Goal: Complete application form

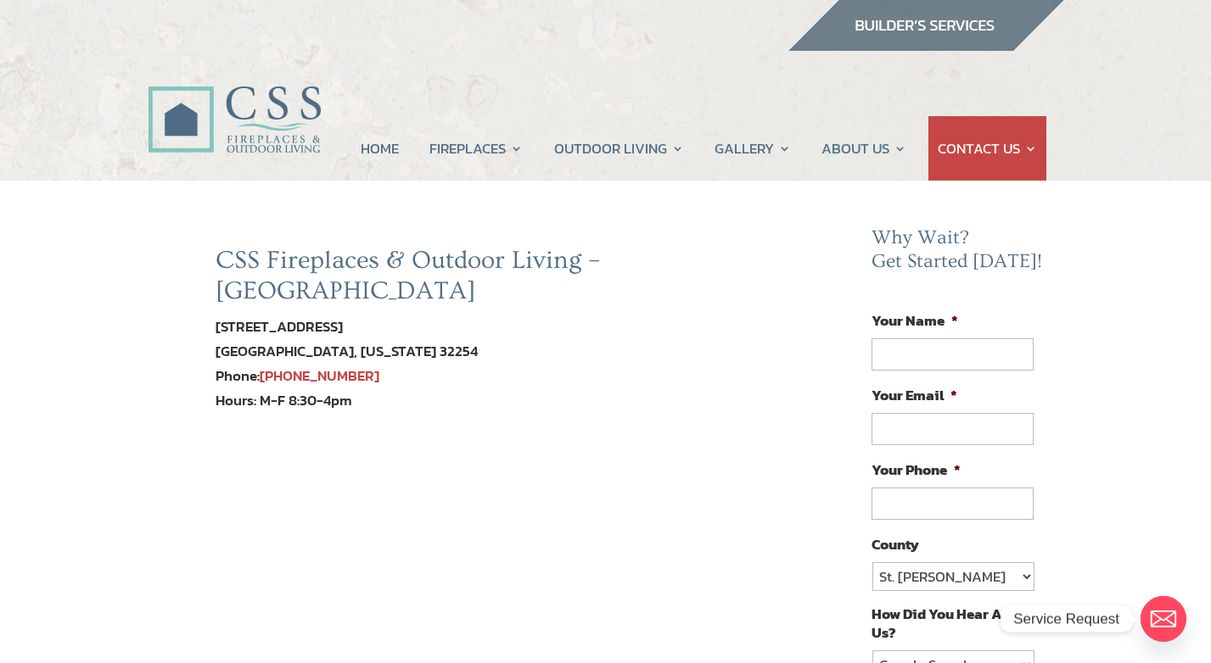
click at [956, 354] on input "Your Name *" at bounding box center [951, 354] width 161 height 32
type input "[PERSON_NAME]"
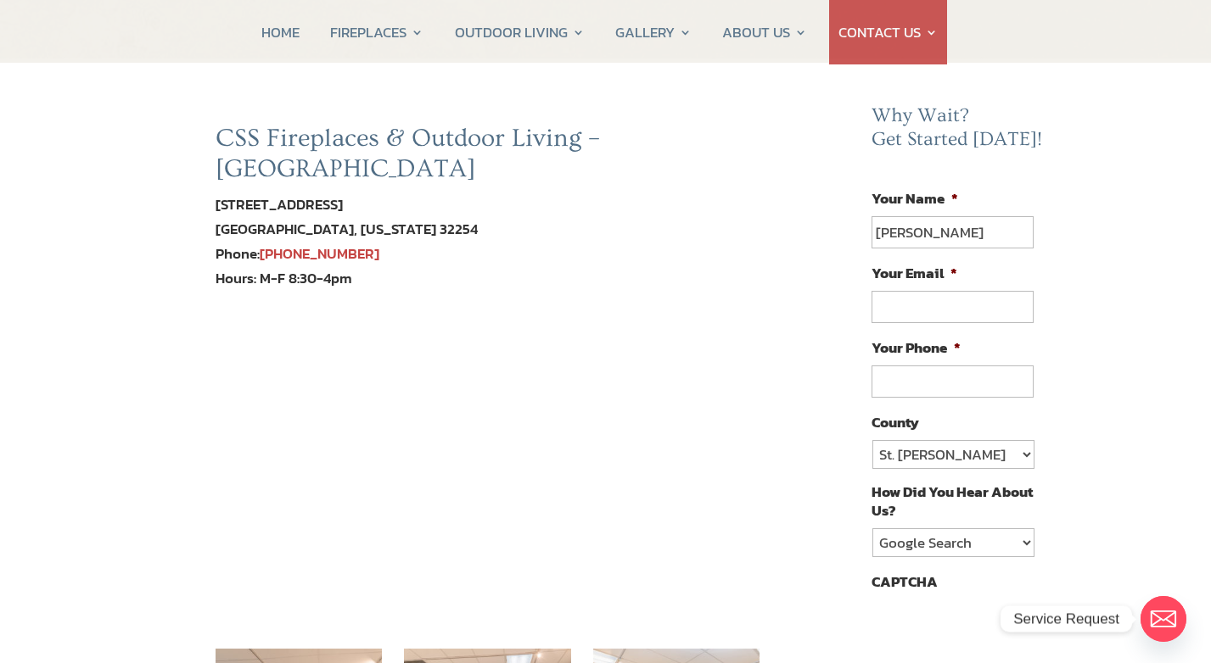
scroll to position [108, 0]
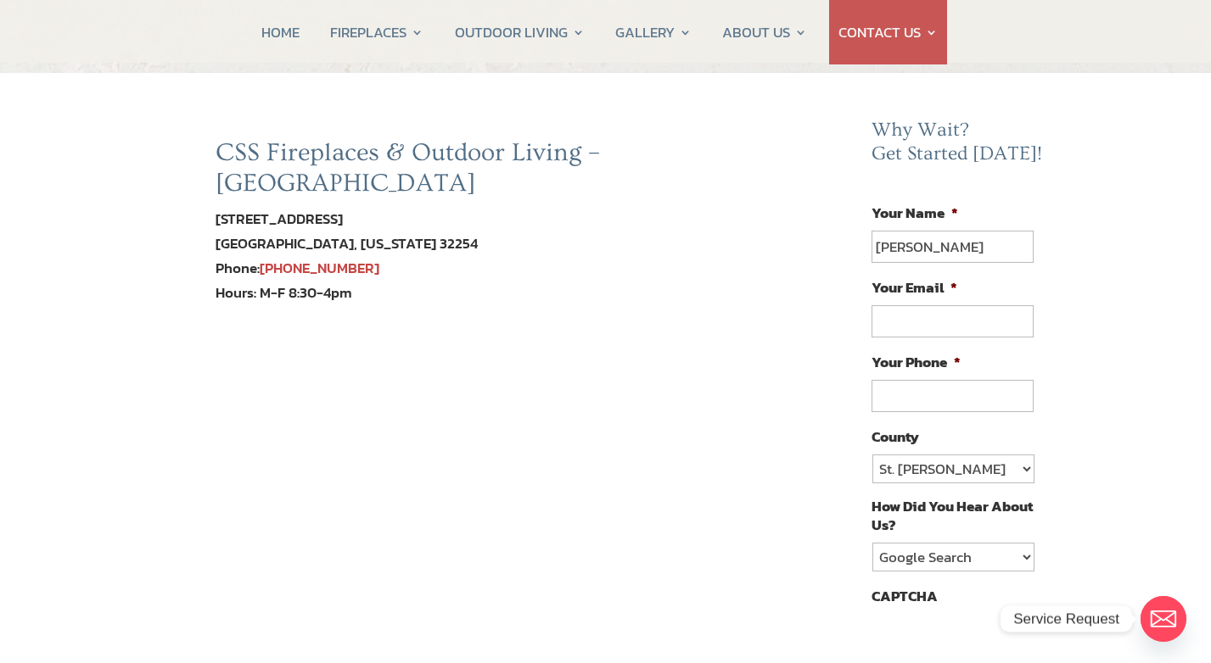
click at [957, 309] on input "Your Email *" at bounding box center [951, 321] width 161 height 32
type input "[EMAIL_ADDRESS][DOMAIN_NAME]"
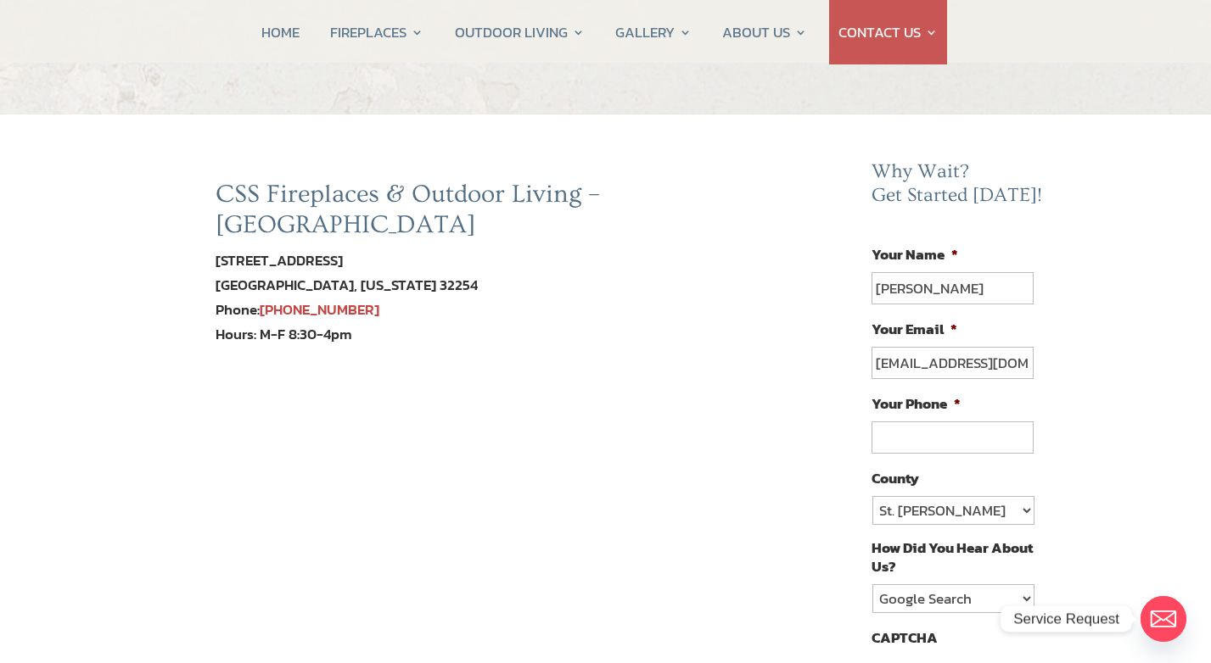
scroll to position [64, 0]
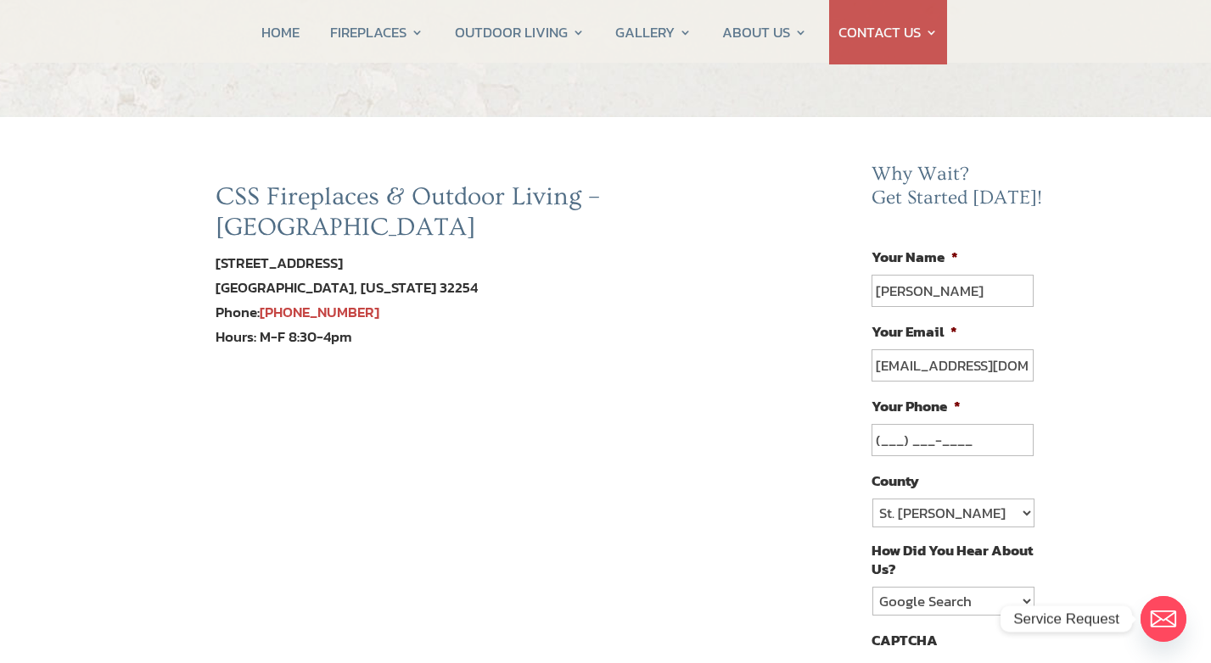
click at [941, 437] on input "(___) ___-____" at bounding box center [951, 440] width 161 height 32
type input "[PHONE_NUMBER]"
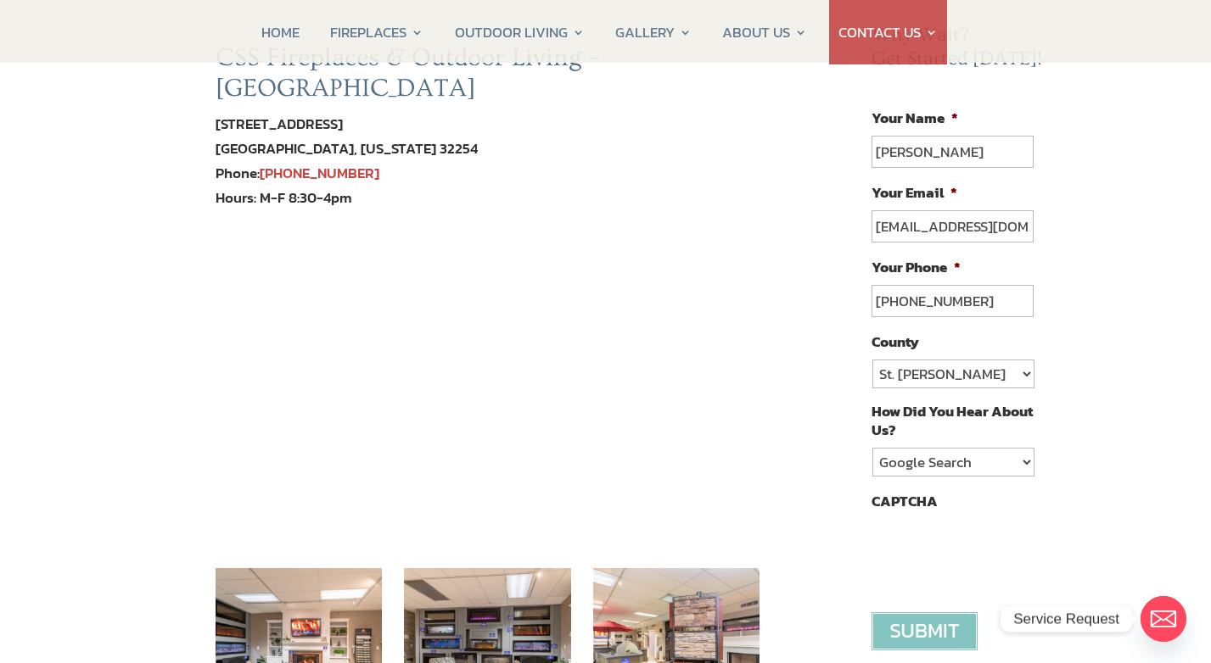
scroll to position [204, 0]
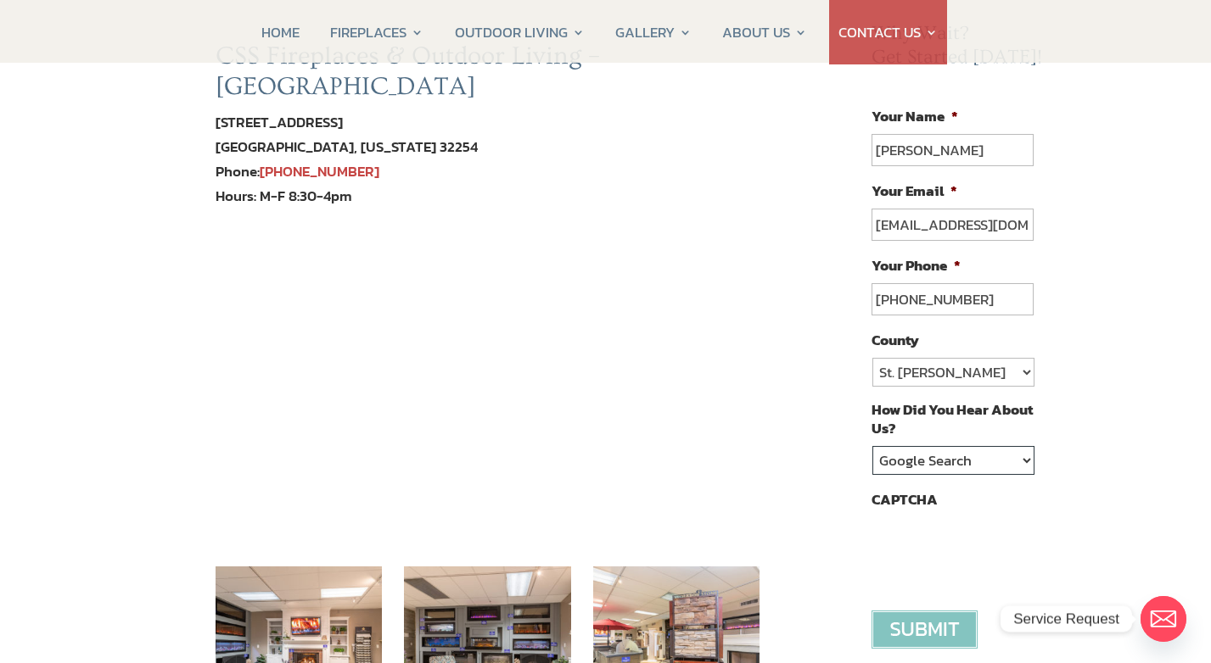
click at [1008, 457] on select "Google Search Google Ad Referral Magazine Ad Social Media Other" at bounding box center [952, 460] width 161 height 29
select select "Referral"
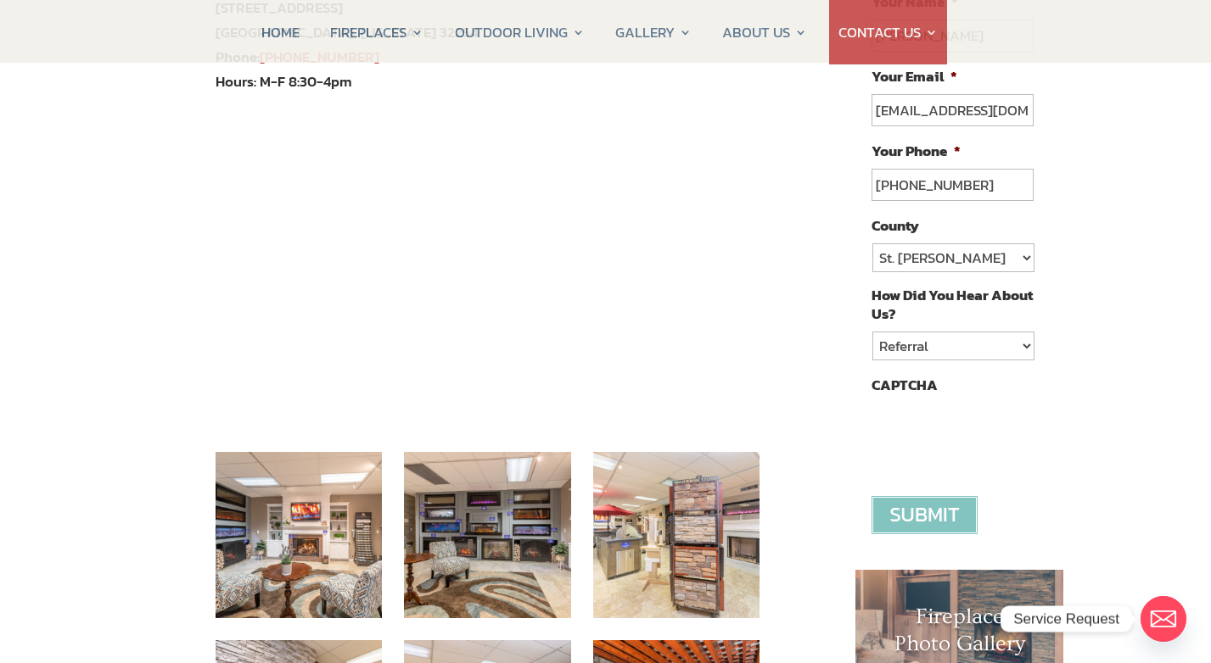
scroll to position [338, 0]
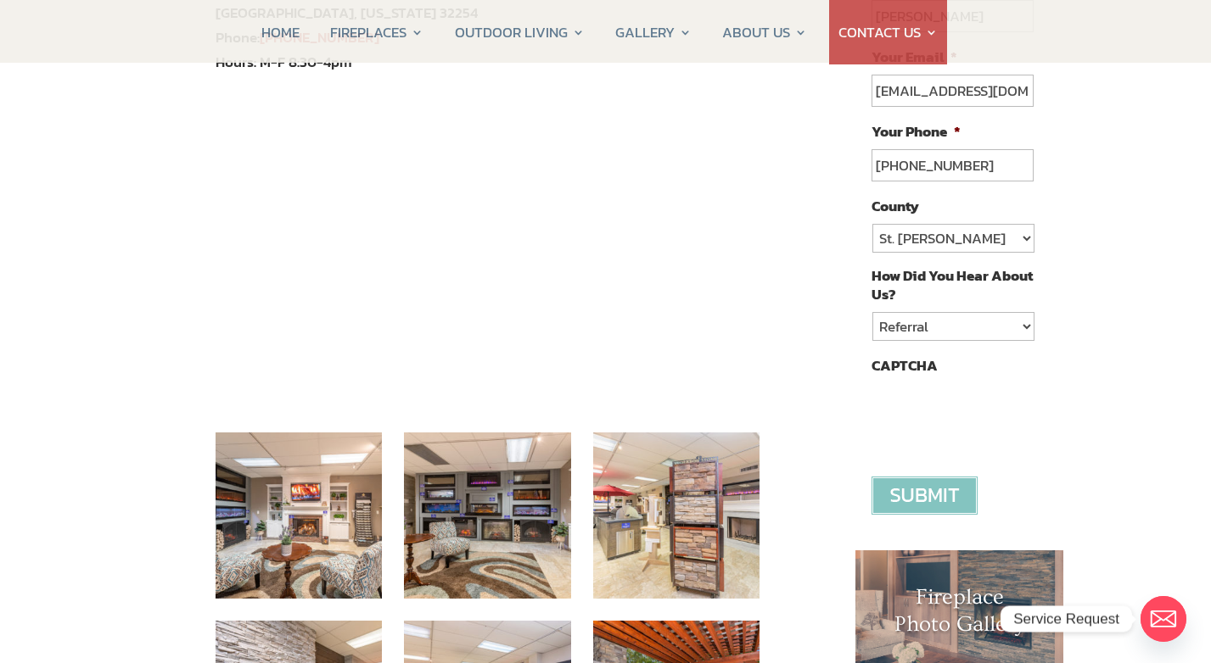
click at [943, 490] on input "image" at bounding box center [924, 496] width 106 height 38
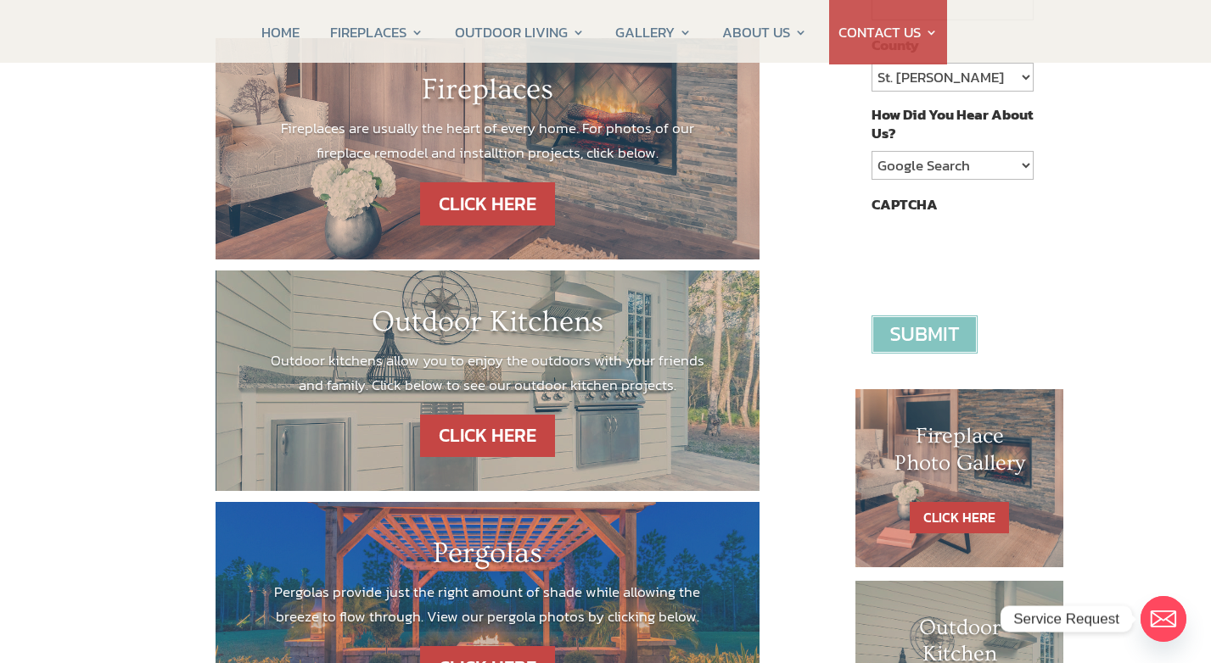
scroll to position [501, 0]
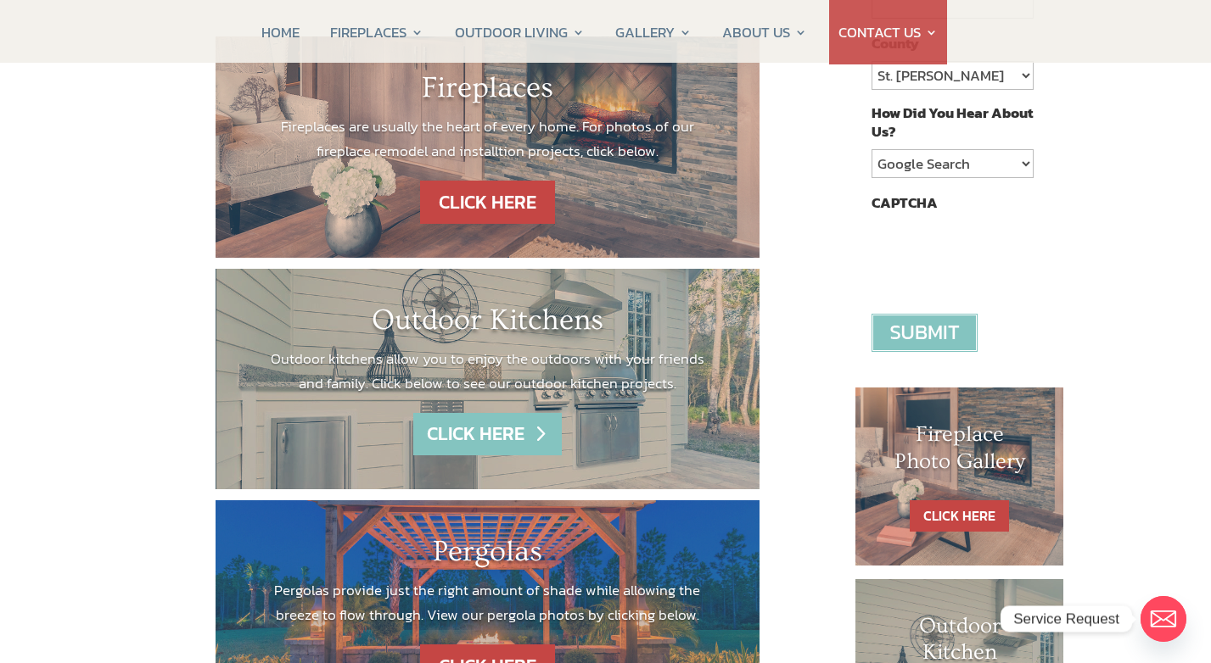
click at [522, 425] on link "CLICK HERE" at bounding box center [487, 434] width 148 height 43
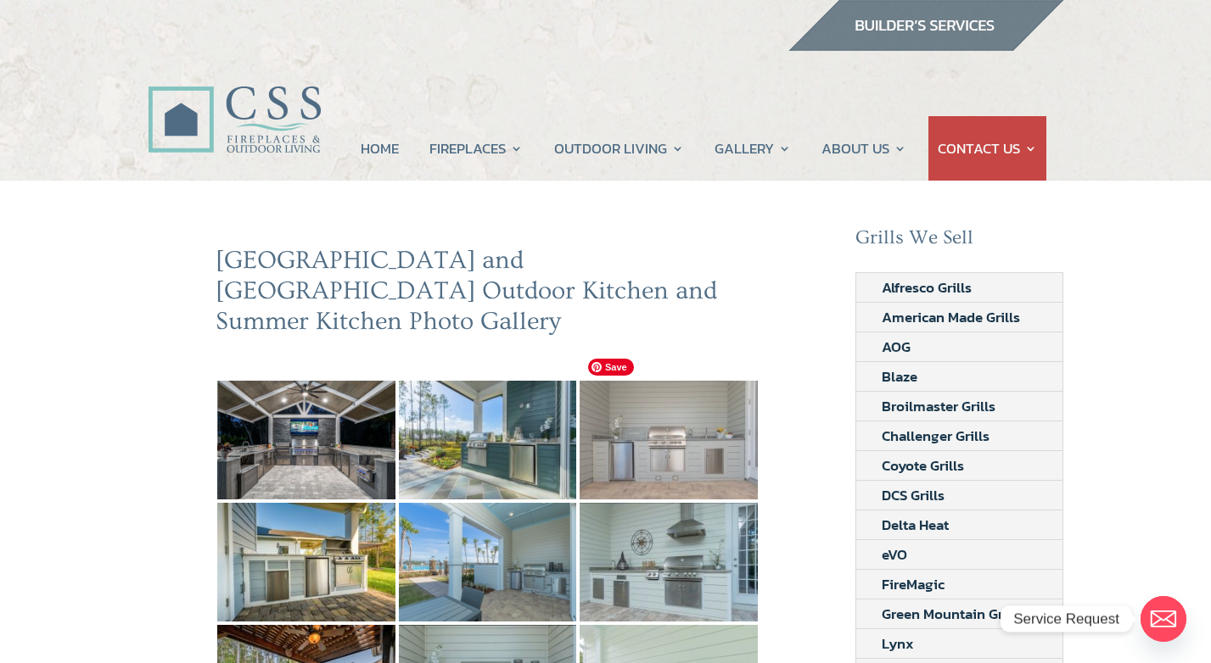
click at [693, 411] on img at bounding box center [668, 440] width 178 height 119
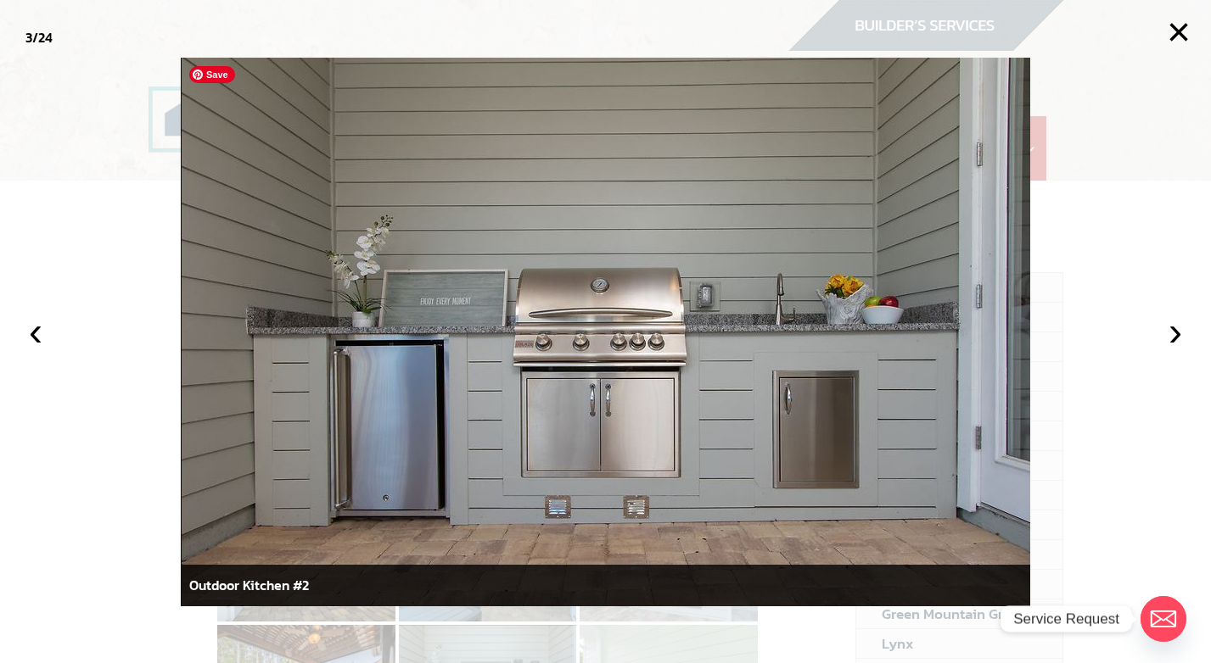
scroll to position [38, 0]
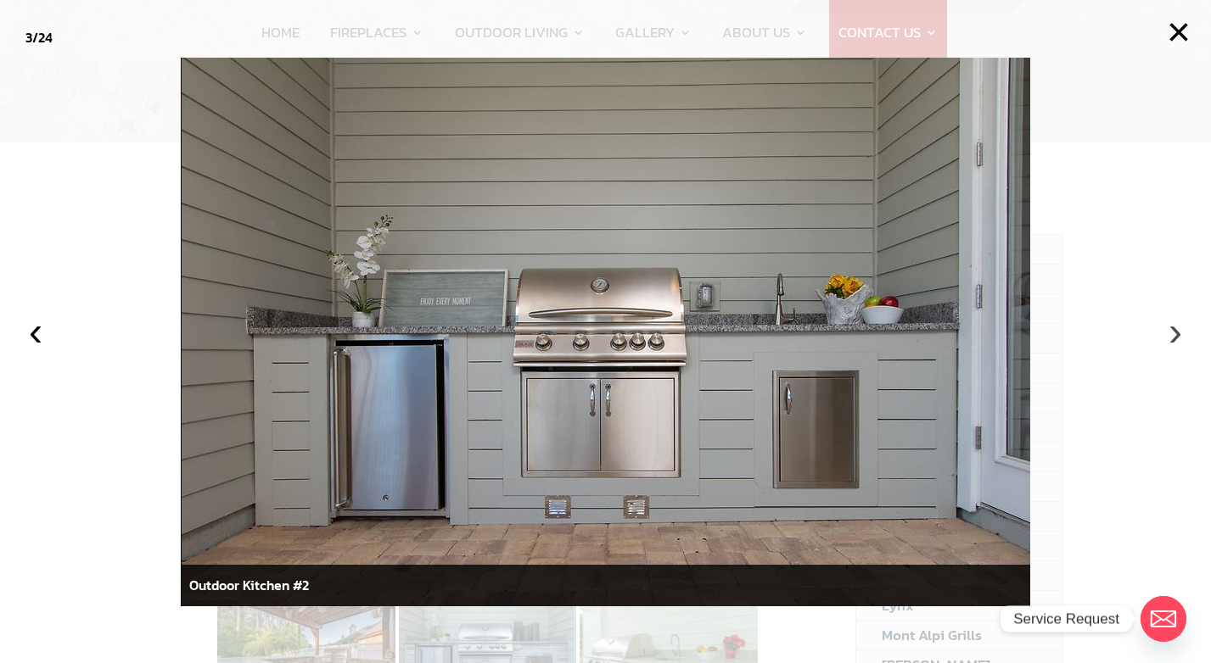
click at [1176, 332] on button "›" at bounding box center [1174, 331] width 37 height 37
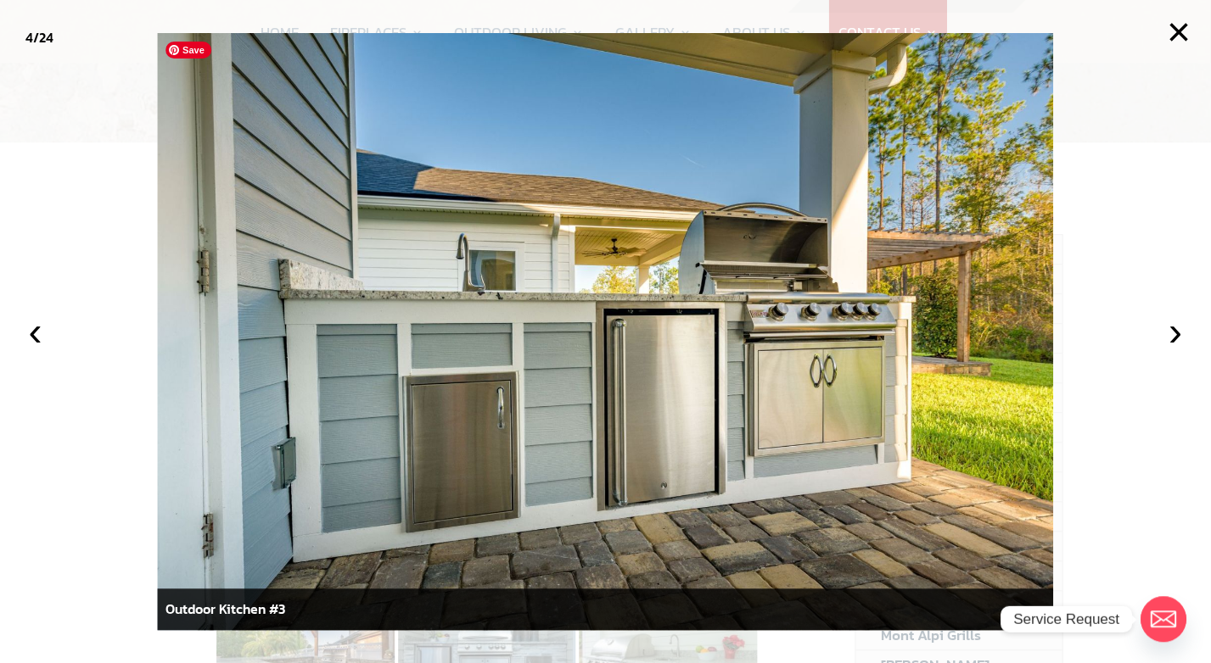
scroll to position [37, 0]
click at [1180, 335] on button "›" at bounding box center [1174, 331] width 37 height 37
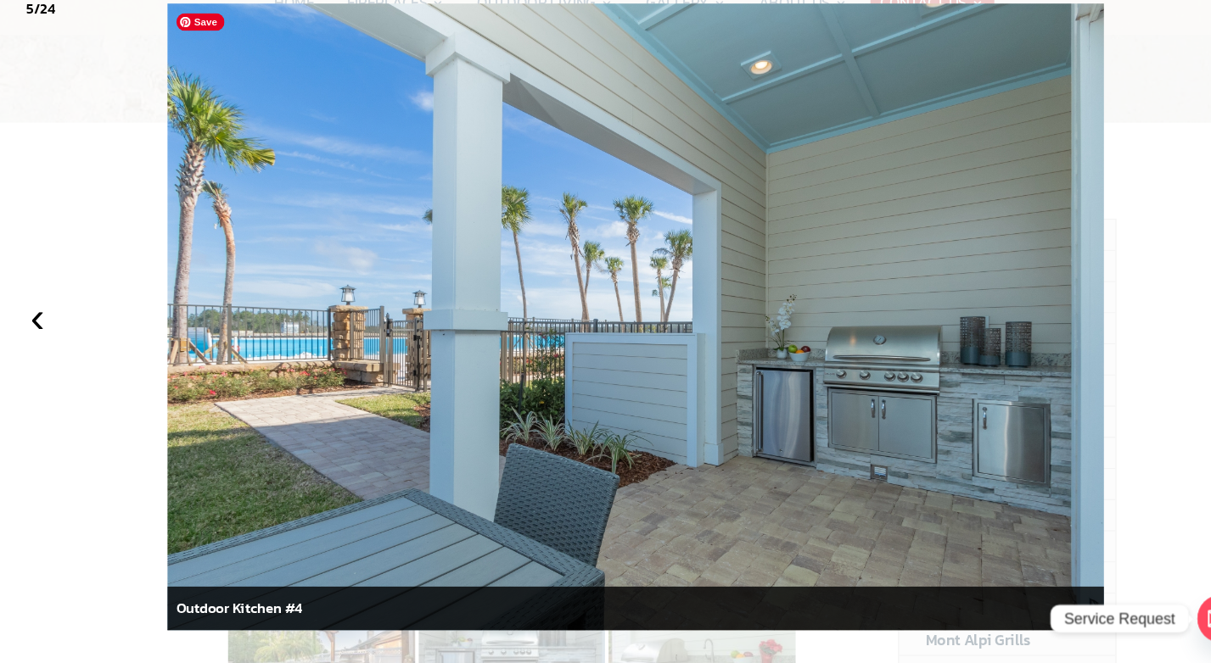
scroll to position [34, 0]
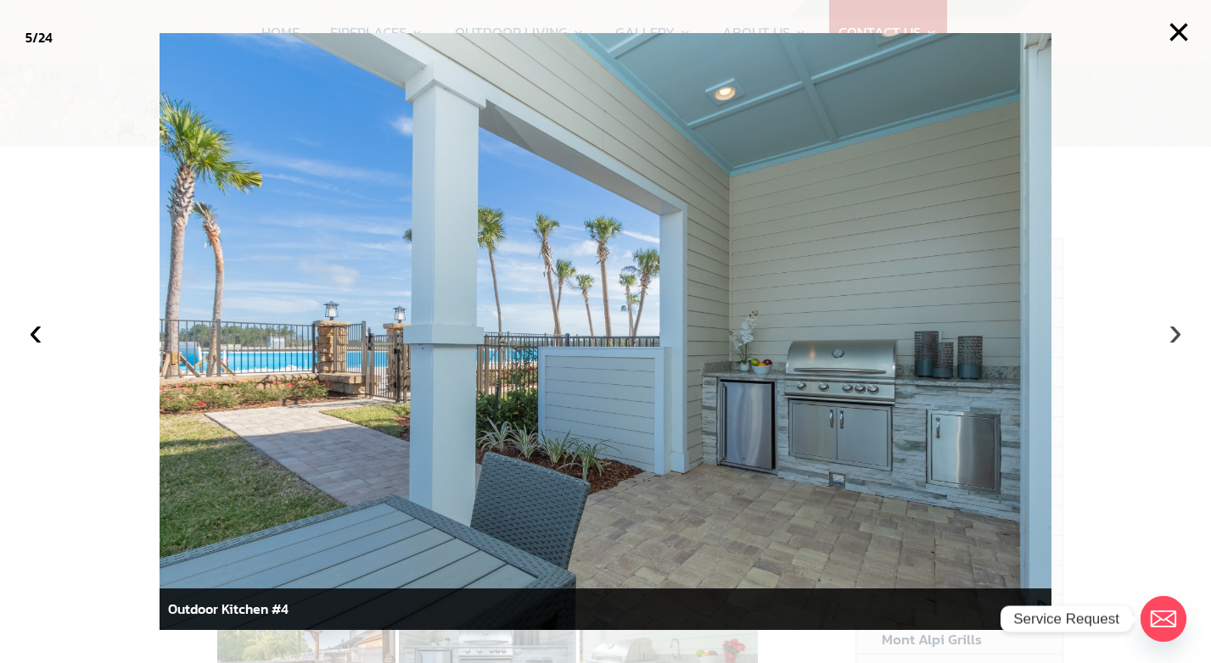
click at [1176, 335] on button "›" at bounding box center [1174, 331] width 37 height 37
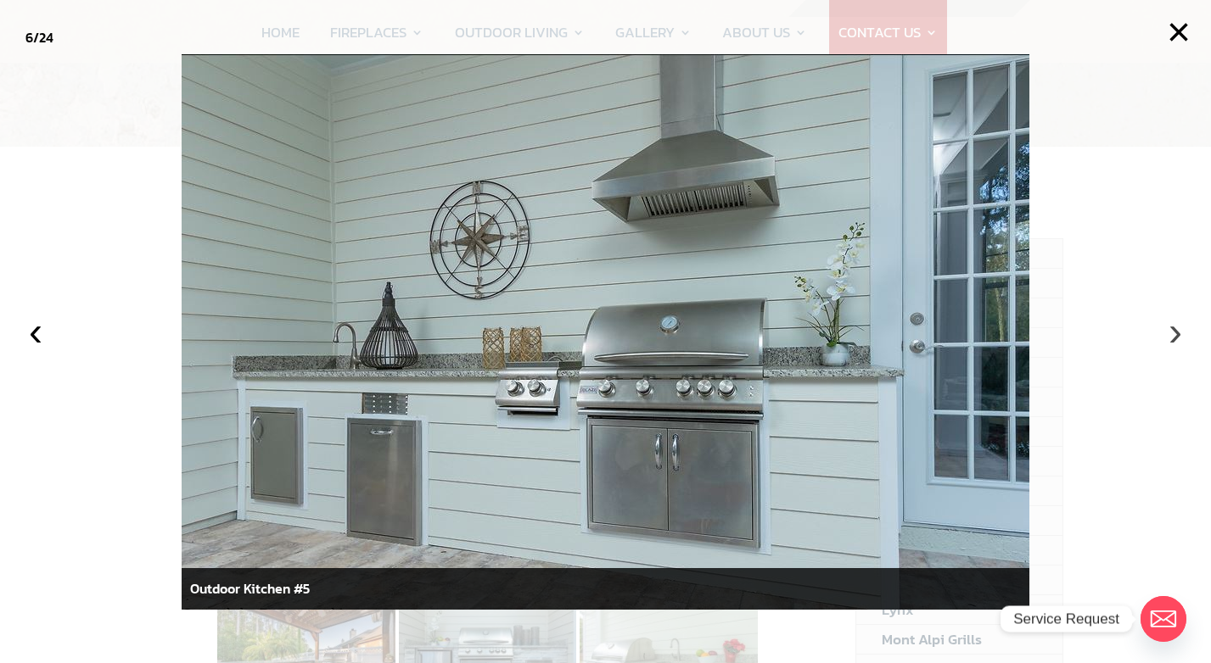
click at [1184, 326] on button "›" at bounding box center [1174, 331] width 37 height 37
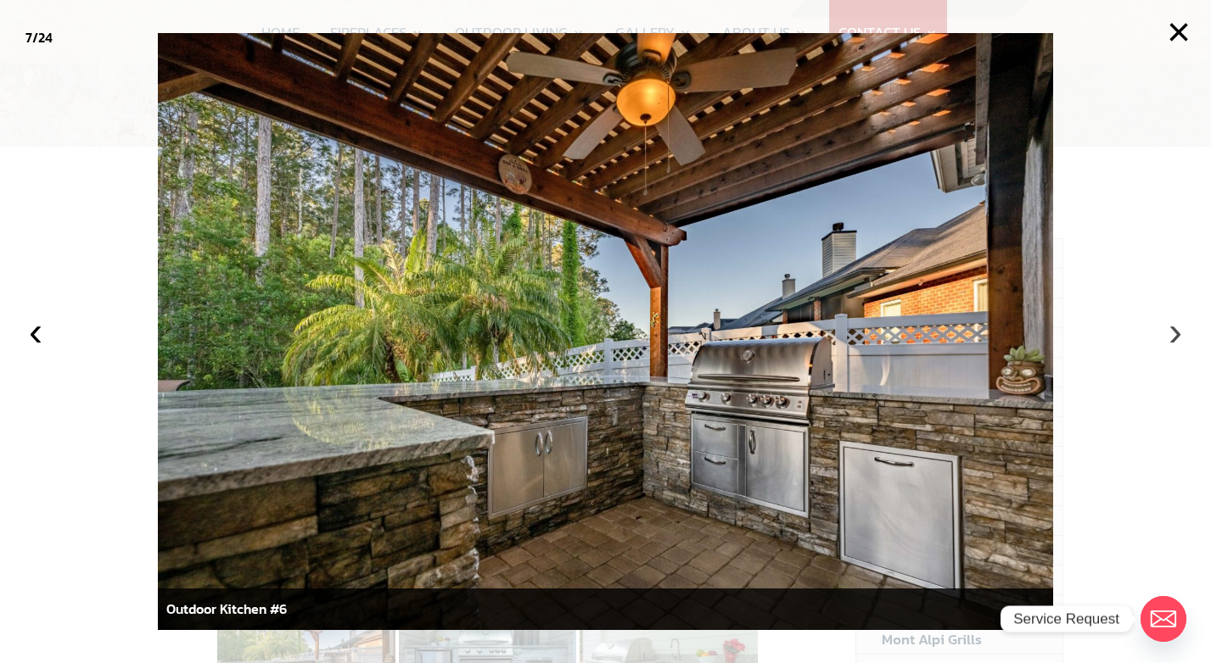
click at [1179, 337] on button "›" at bounding box center [1174, 331] width 37 height 37
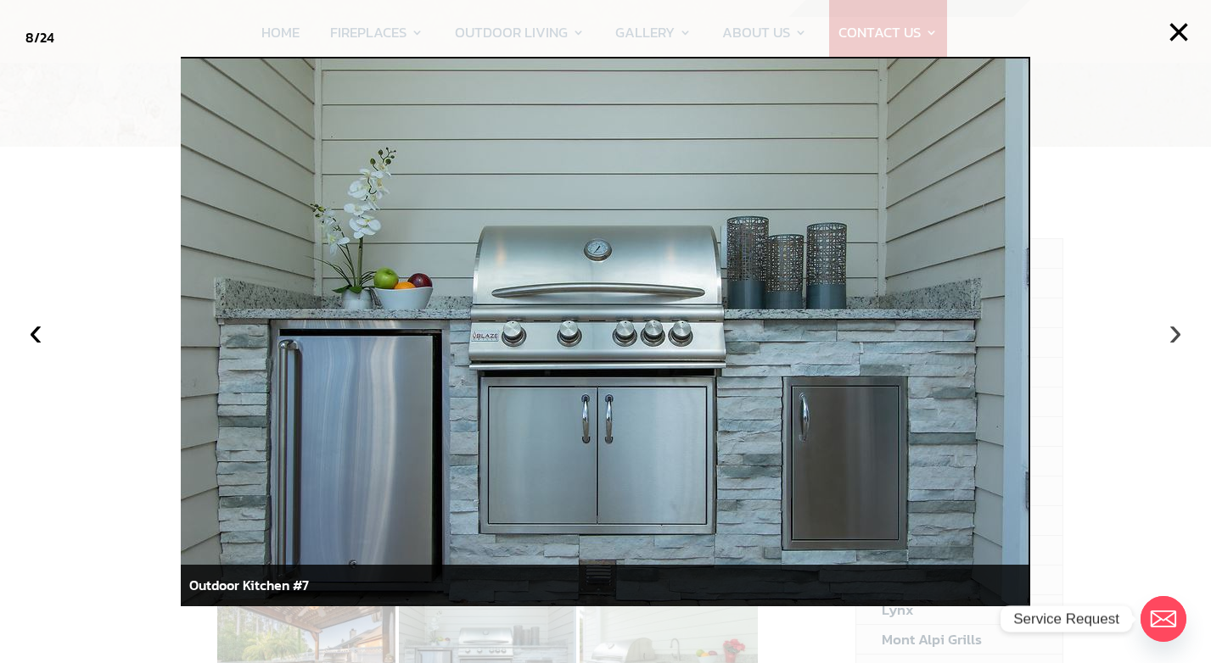
click at [1171, 343] on button "›" at bounding box center [1174, 331] width 37 height 37
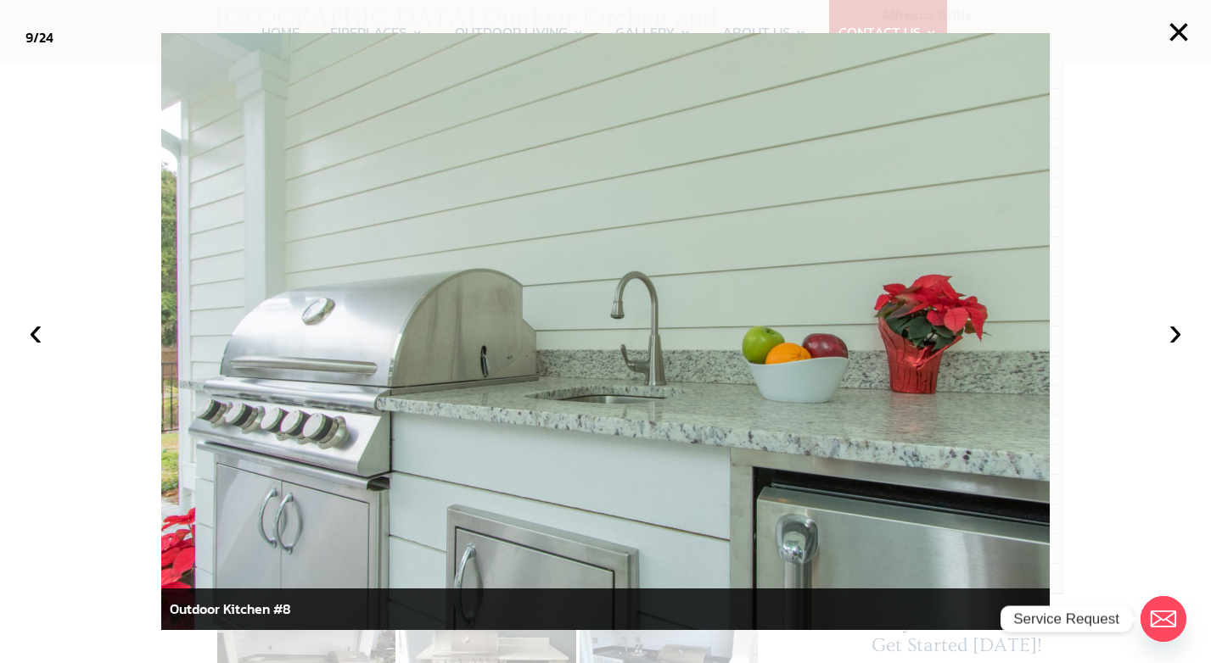
scroll to position [277, 0]
click at [1175, 332] on button "›" at bounding box center [1174, 331] width 37 height 37
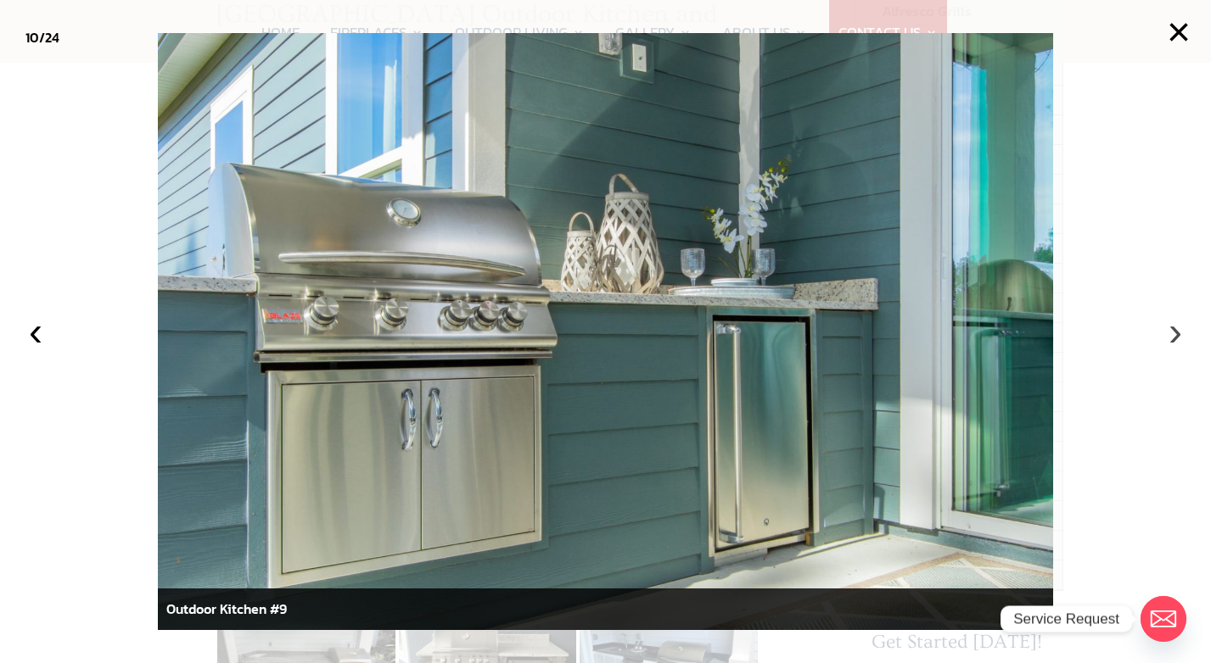
click at [1174, 332] on button "›" at bounding box center [1174, 331] width 37 height 37
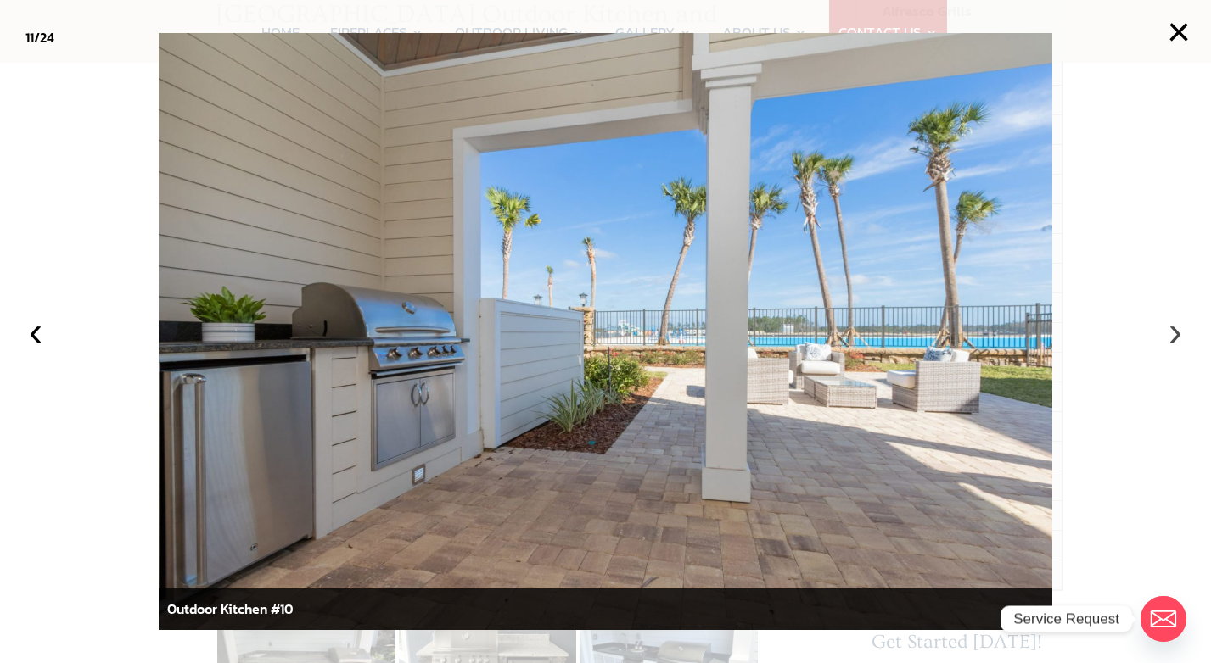
click at [1174, 332] on button "›" at bounding box center [1174, 331] width 37 height 37
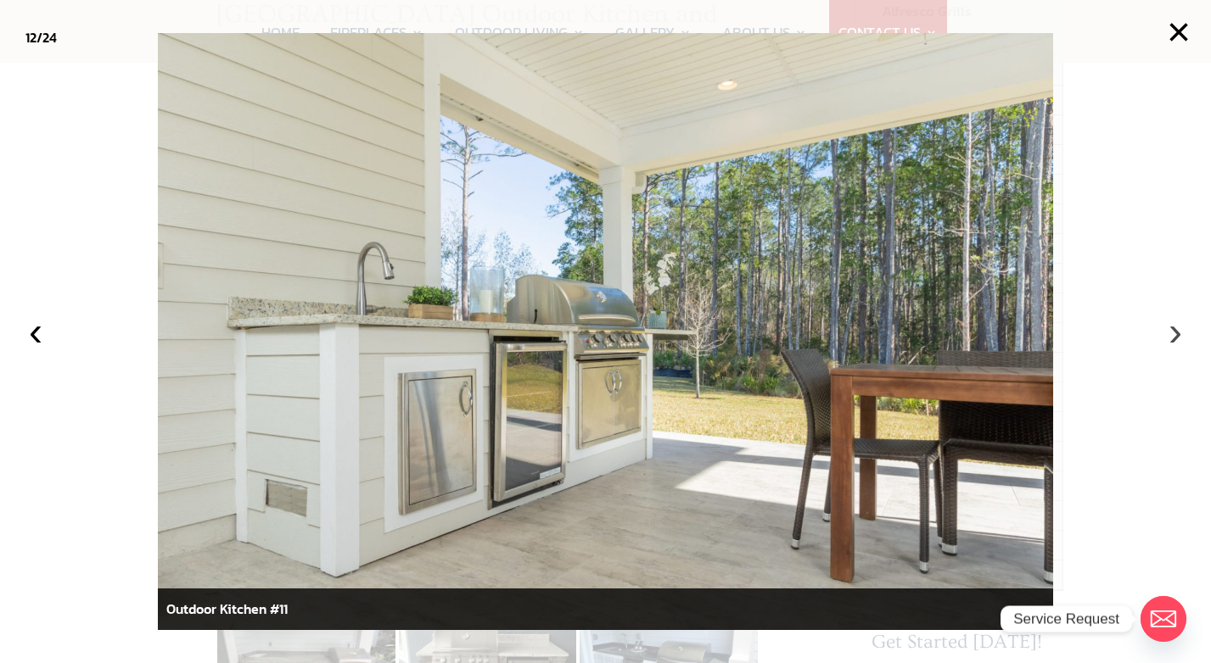
click at [1174, 338] on button "›" at bounding box center [1174, 331] width 37 height 37
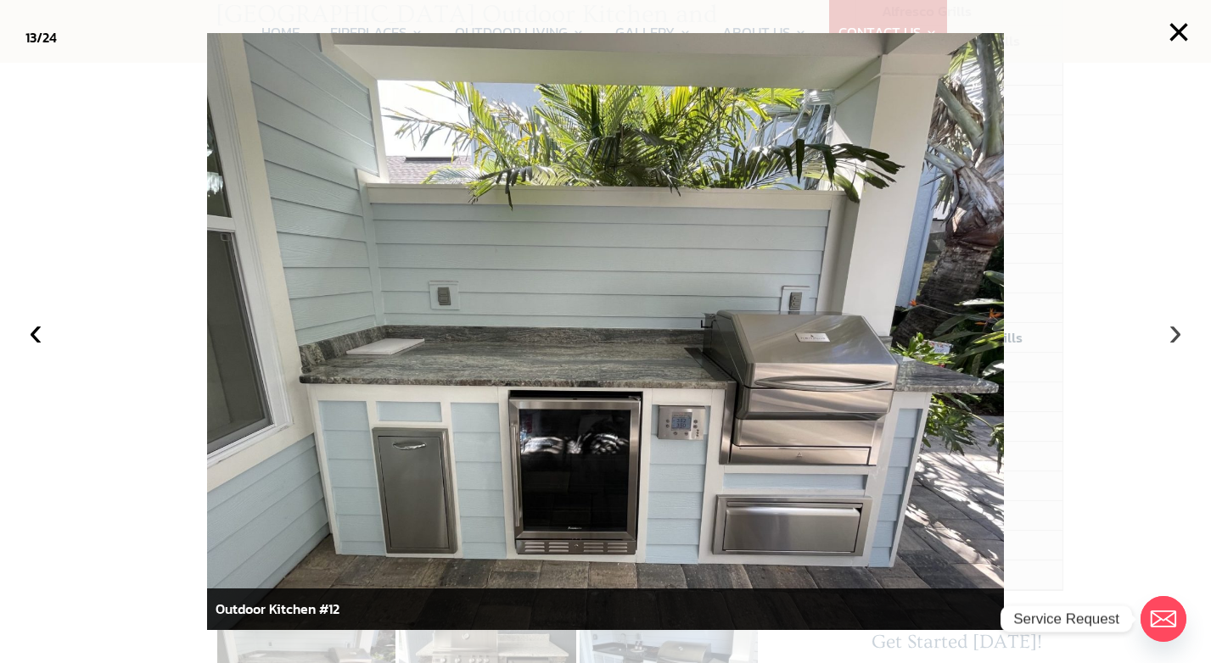
click at [1178, 330] on button "›" at bounding box center [1174, 331] width 37 height 37
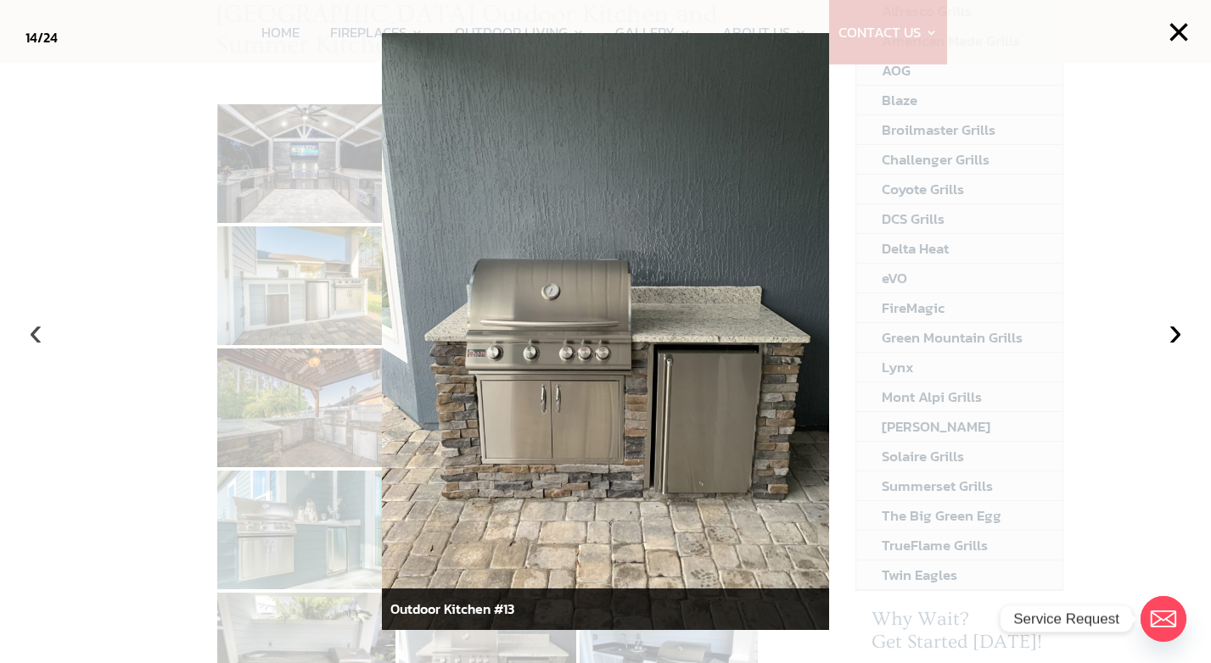
click at [31, 333] on button "‹" at bounding box center [35, 331] width 37 height 37
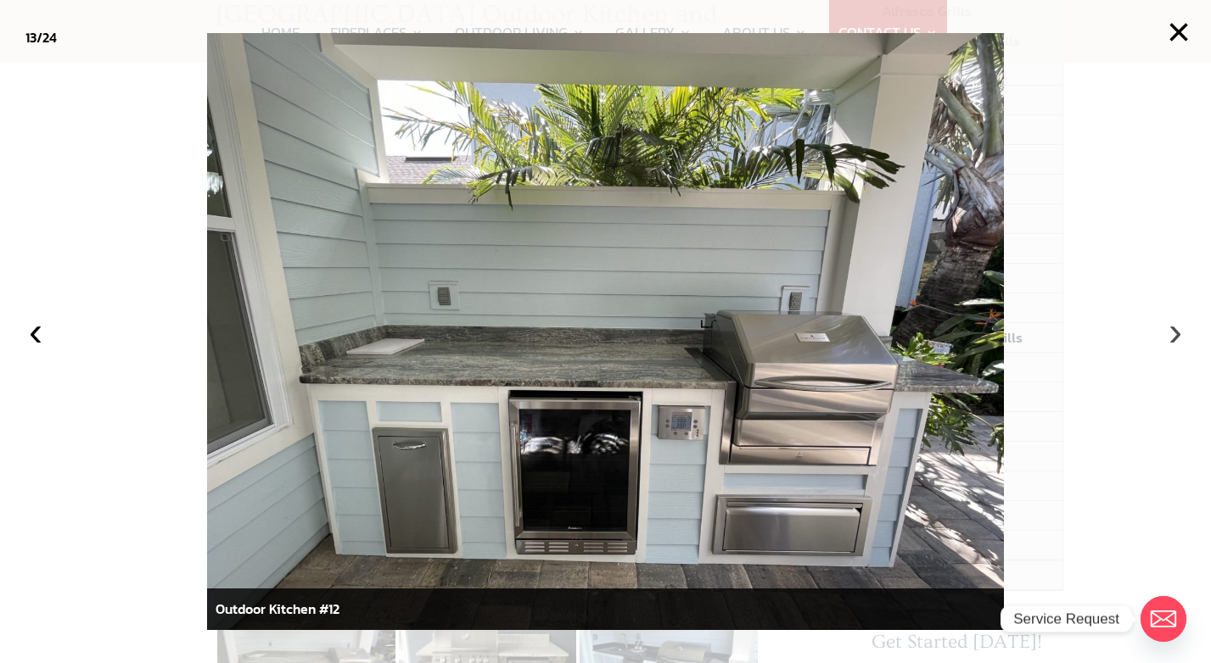
click at [1177, 333] on button "›" at bounding box center [1174, 331] width 37 height 37
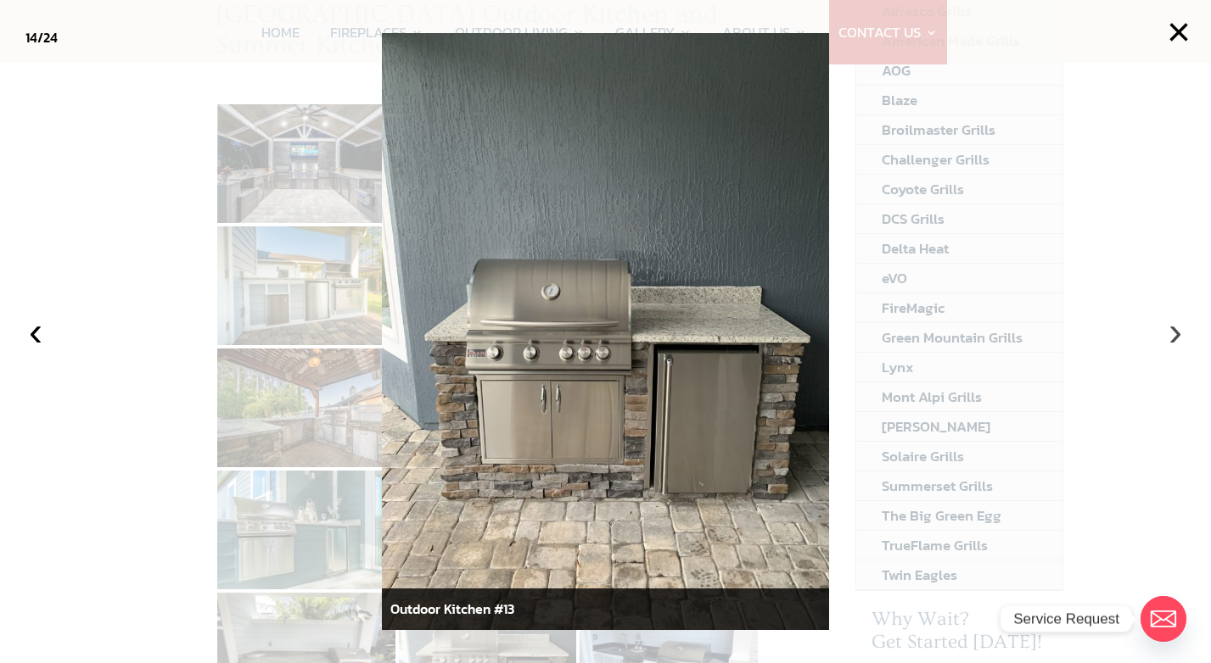
click at [1177, 333] on button "›" at bounding box center [1174, 331] width 37 height 37
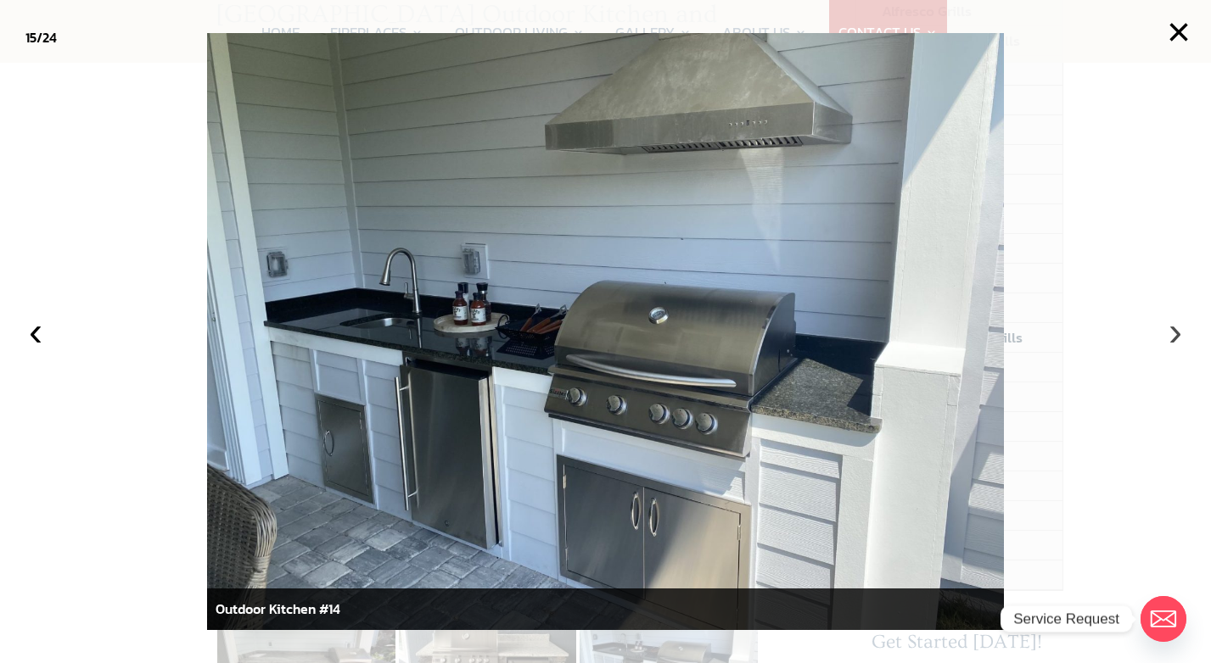
click at [1177, 328] on button "›" at bounding box center [1174, 331] width 37 height 37
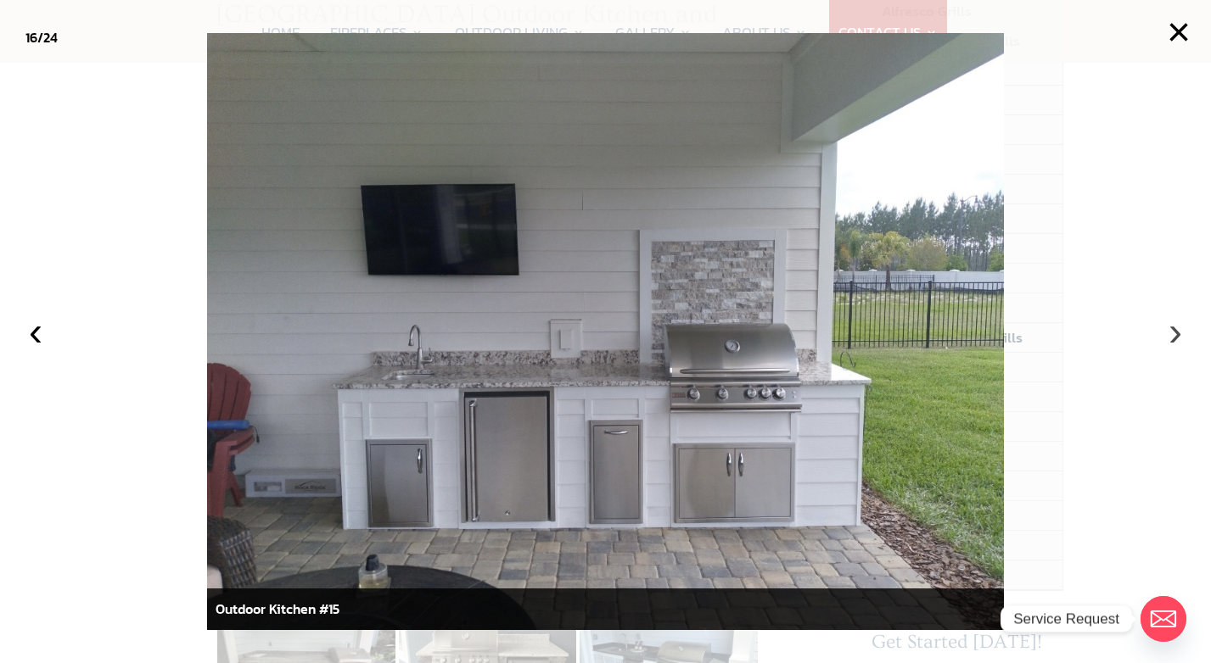
click at [1177, 333] on button "›" at bounding box center [1174, 331] width 37 height 37
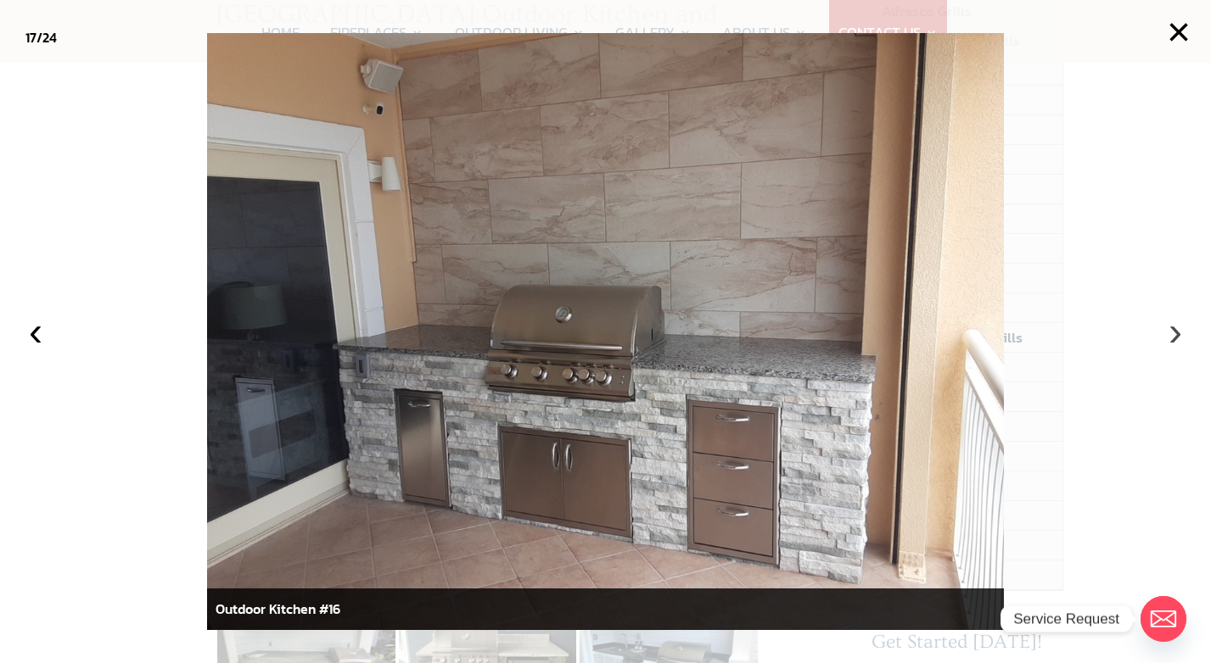
click at [1177, 333] on button "›" at bounding box center [1174, 331] width 37 height 37
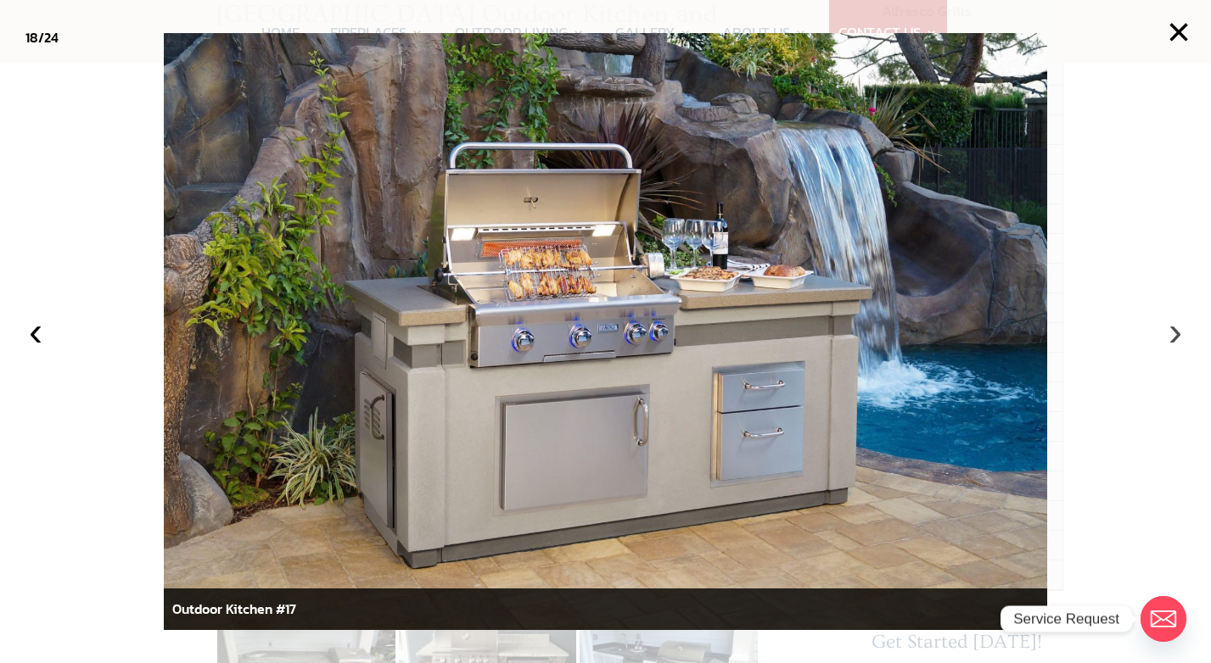
click at [1177, 333] on button "›" at bounding box center [1174, 331] width 37 height 37
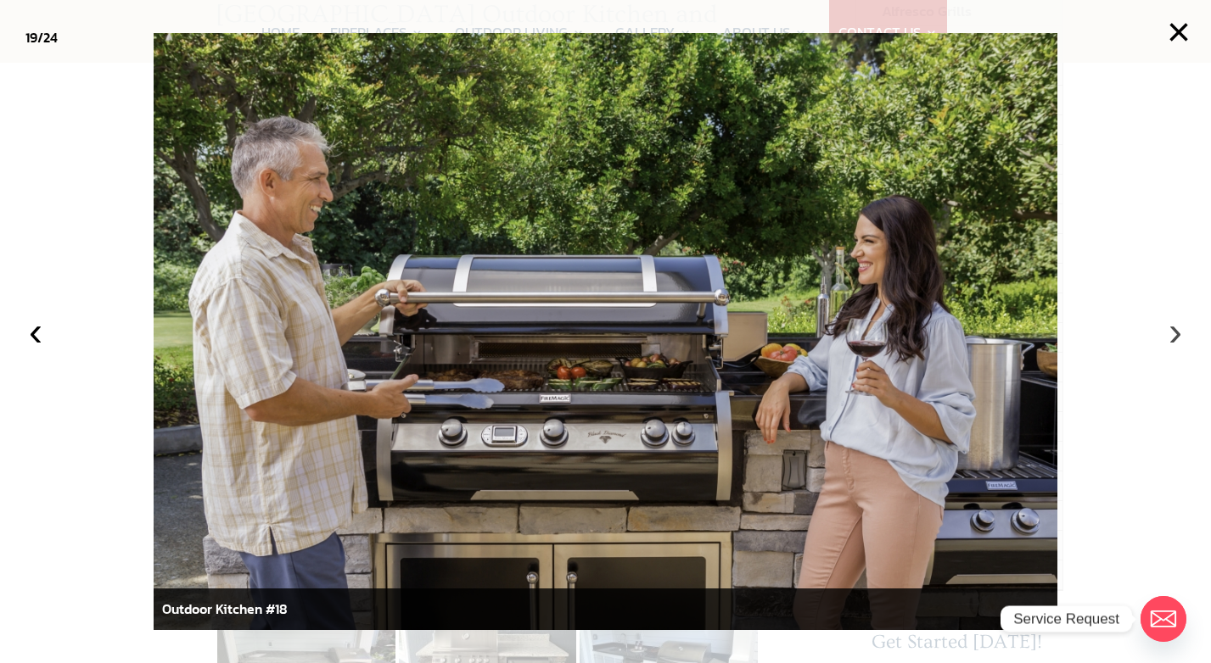
click at [1177, 333] on button "›" at bounding box center [1174, 331] width 37 height 37
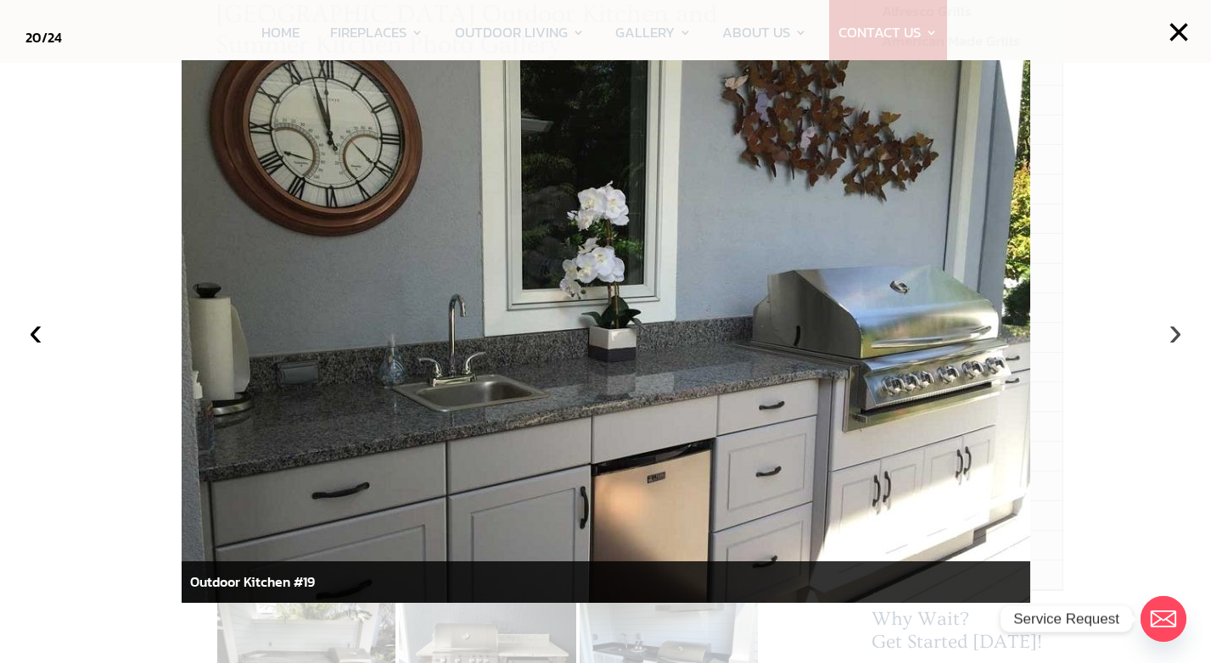
click at [1177, 333] on button "›" at bounding box center [1174, 331] width 37 height 37
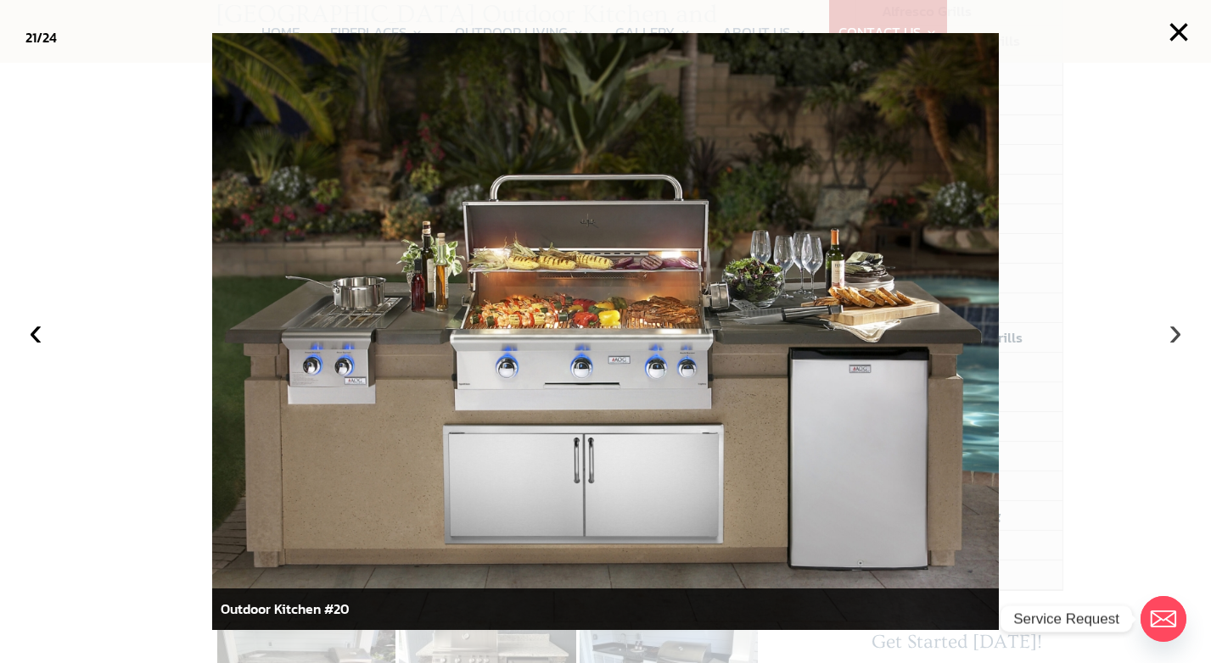
click at [1177, 333] on button "›" at bounding box center [1174, 331] width 37 height 37
